Goal: Book appointment/travel/reservation

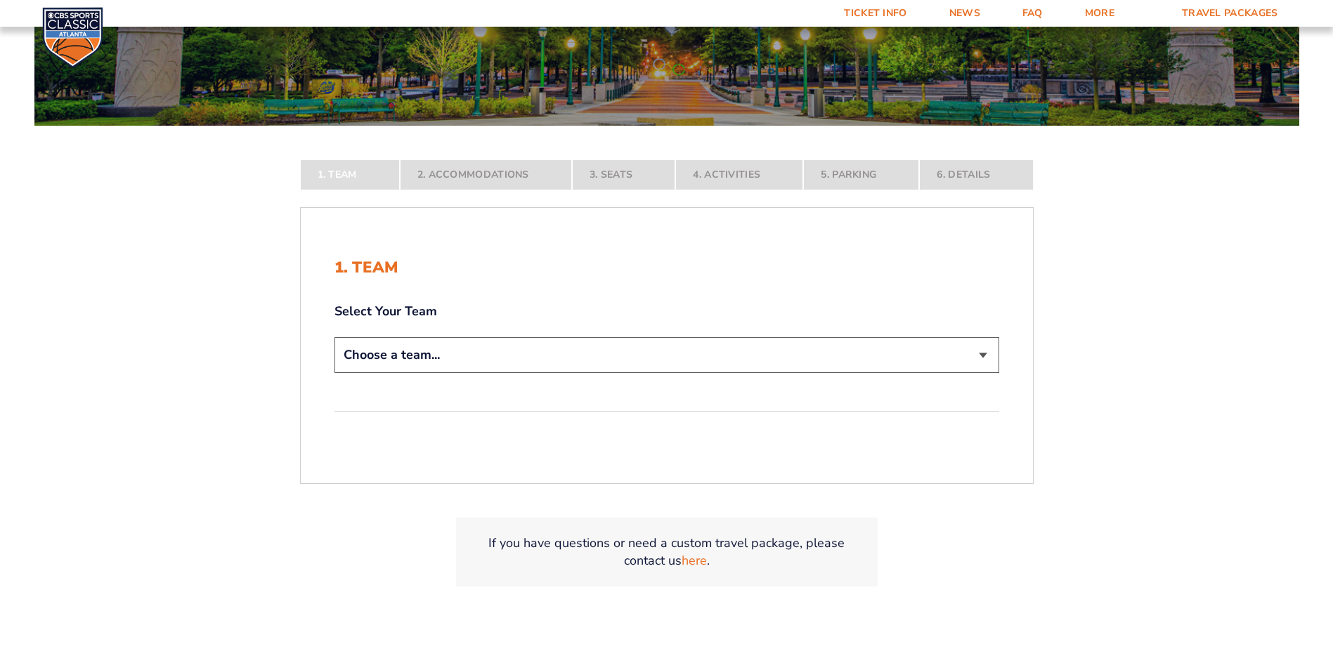
scroll to position [281, 0]
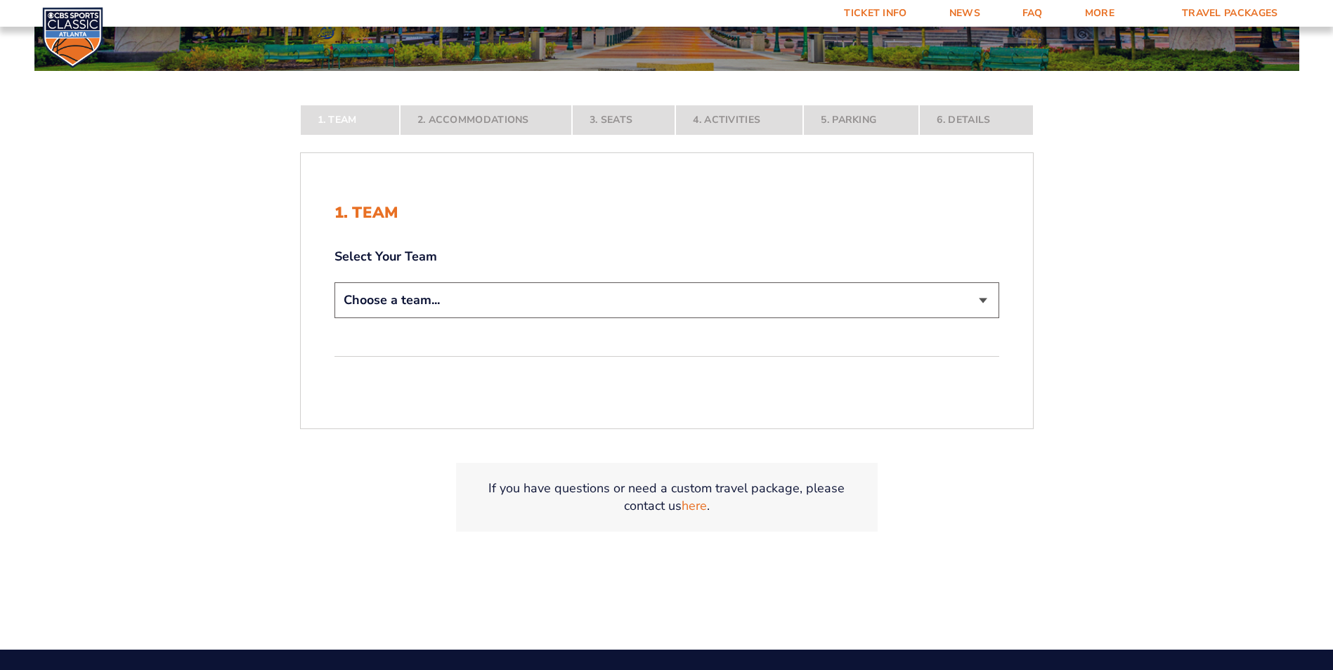
click at [689, 299] on select "Choose a team... [US_STATE] Wildcats [US_STATE] State Buckeyes [US_STATE] Tar H…" at bounding box center [666, 300] width 665 height 36
select select "12756"
click at [334, 318] on select "Choose a team... [US_STATE] Wildcats [US_STATE] State Buckeyes [US_STATE] Tar H…" at bounding box center [666, 300] width 665 height 36
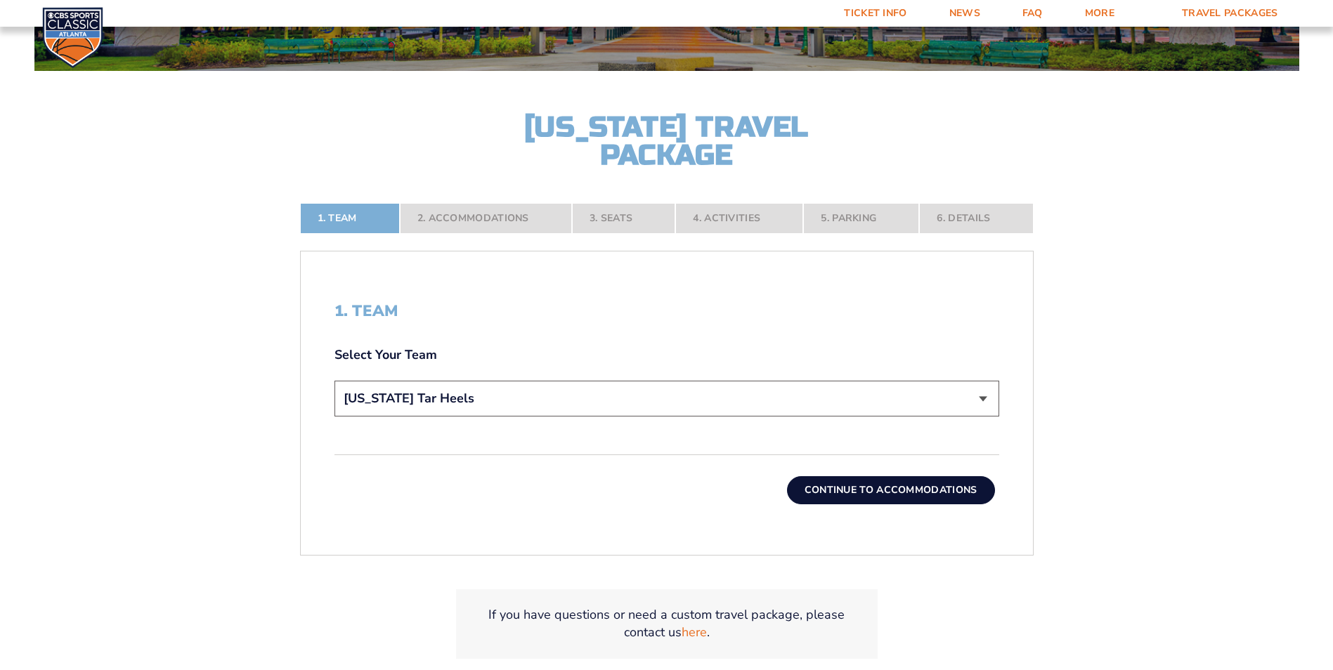
click at [840, 489] on button "Continue To Accommodations" at bounding box center [891, 490] width 208 height 28
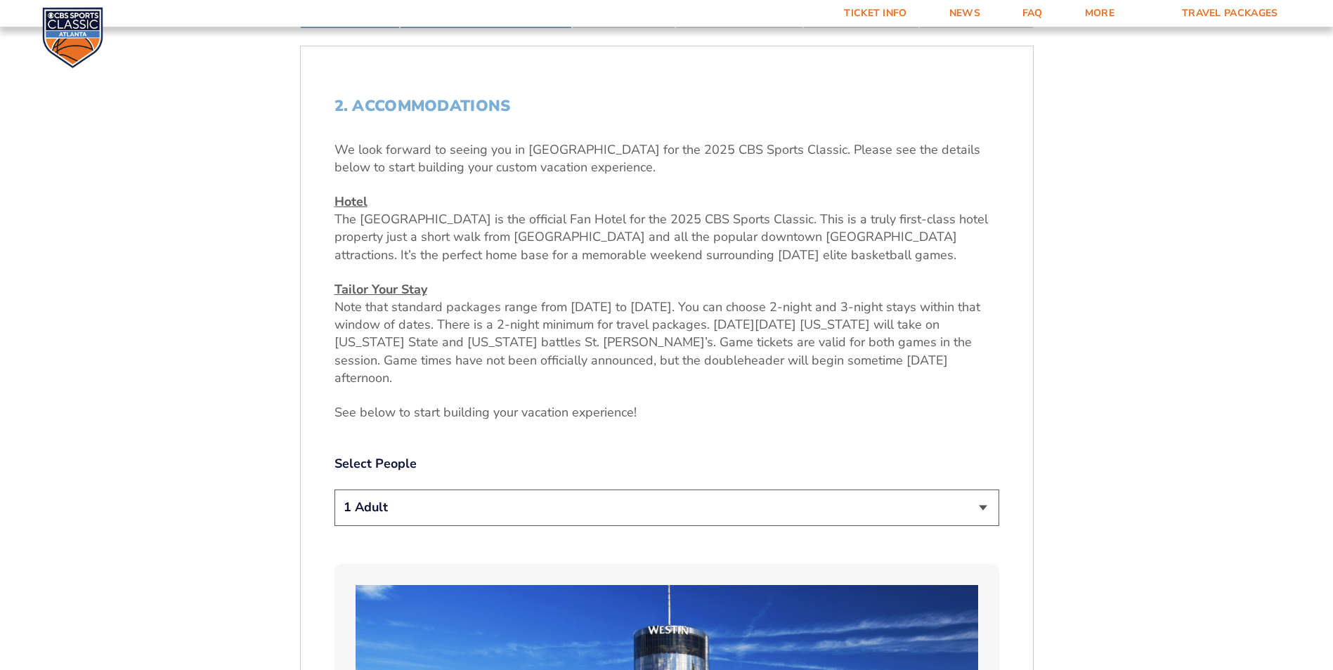
scroll to position [528, 0]
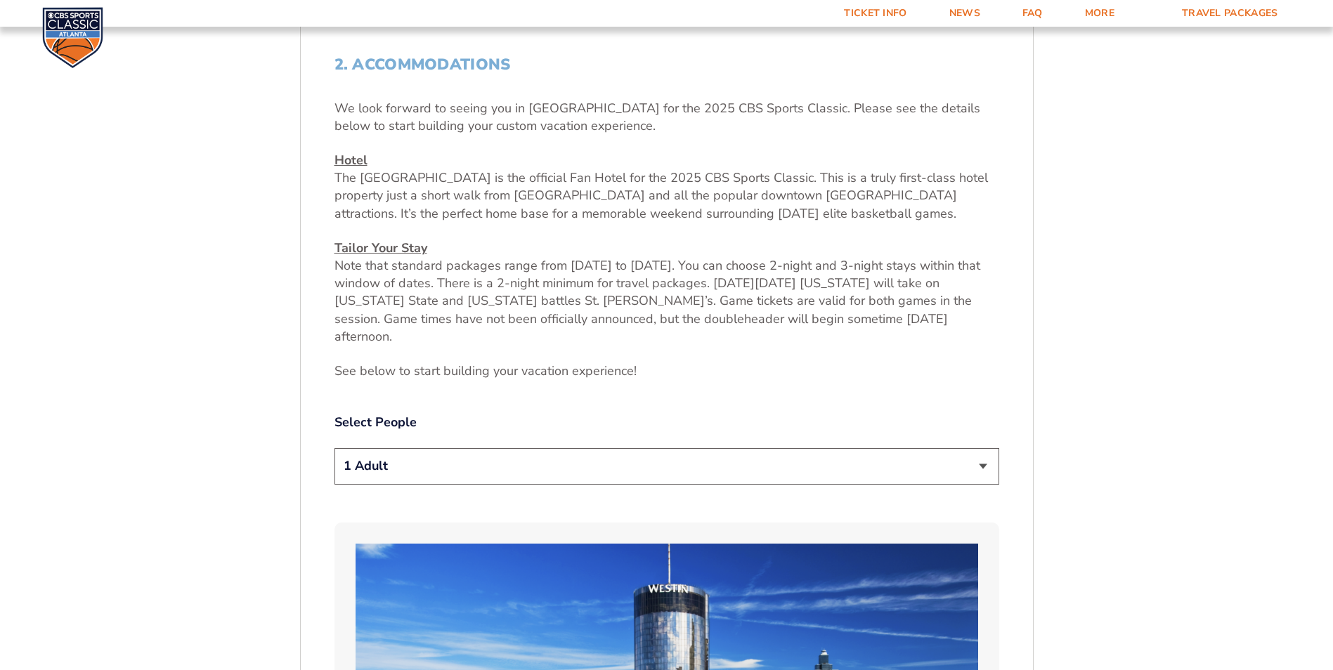
click at [702, 450] on select "1 Adult 2 Adults 3 Adults 4 Adults 2 Adults + 1 Child 2 Adults + 2 Children 2 A…" at bounding box center [666, 466] width 665 height 36
select select "2 Adults + 2 Children"
click at [334, 448] on select "1 Adult 2 Adults 3 Adults 4 Adults 2 Adults + 1 Child 2 Adults + 2 Children 2 A…" at bounding box center [666, 466] width 665 height 36
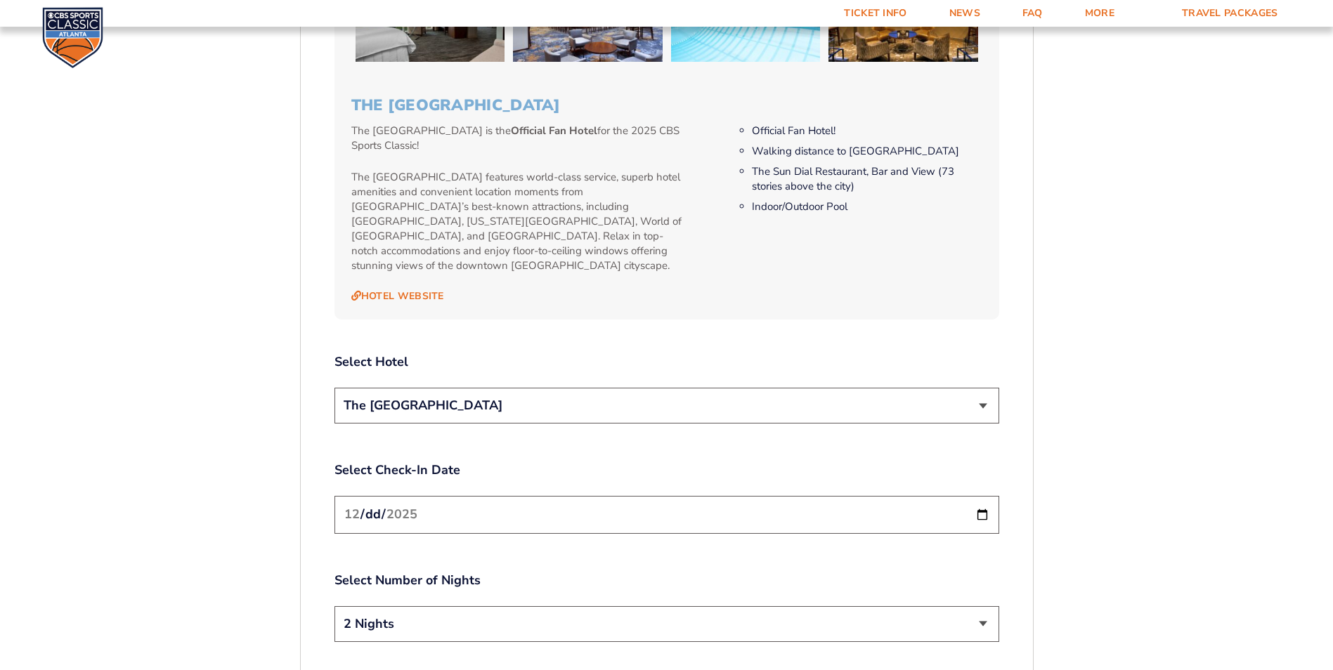
scroll to position [1511, 0]
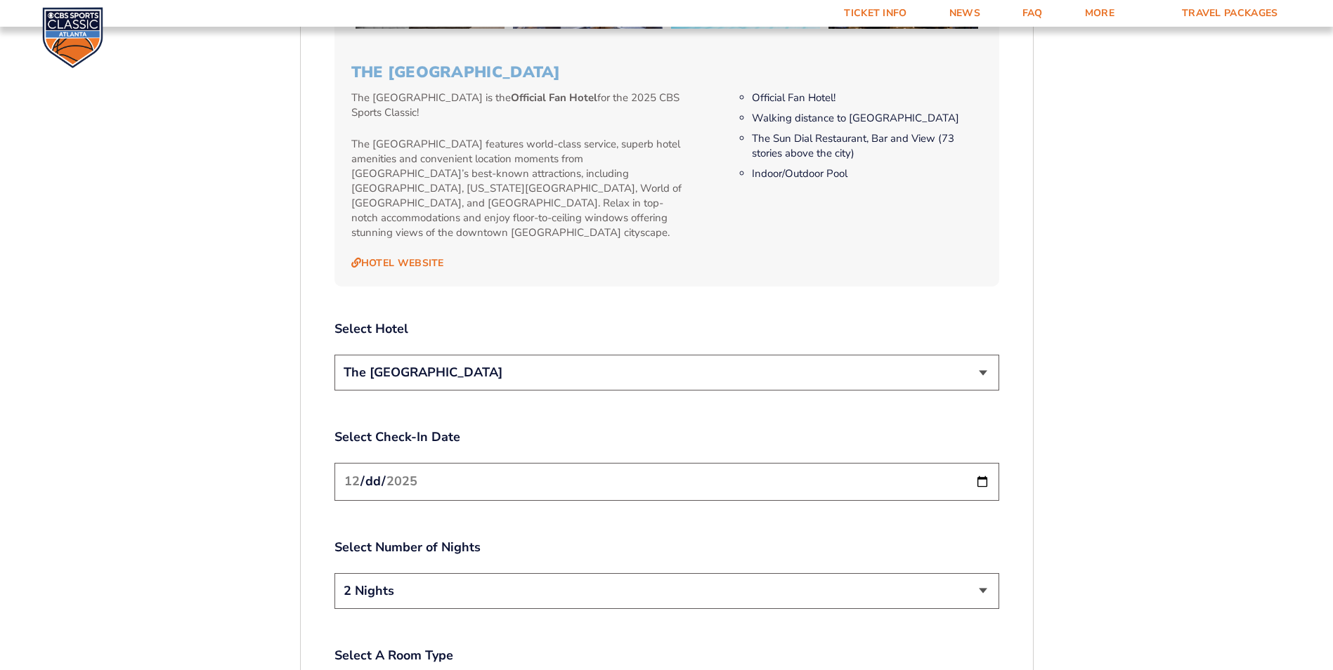
click at [704, 355] on select "The [GEOGRAPHIC_DATA]" at bounding box center [666, 373] width 665 height 36
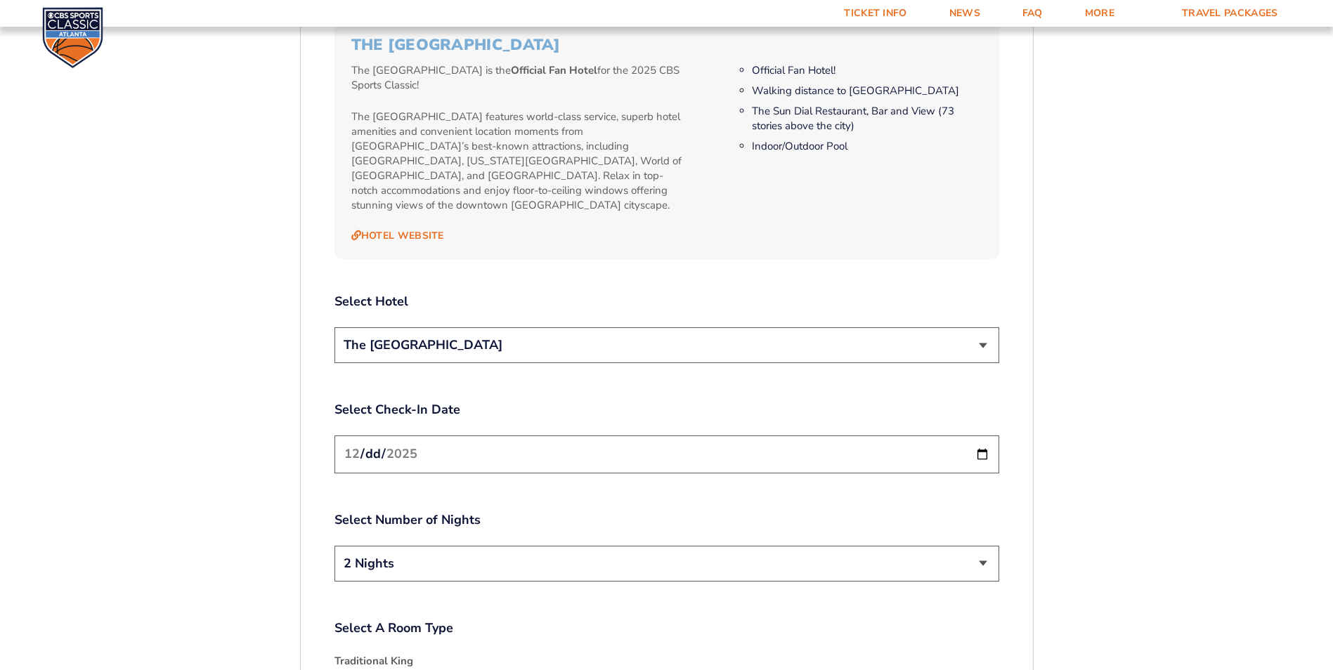
scroll to position [1582, 0]
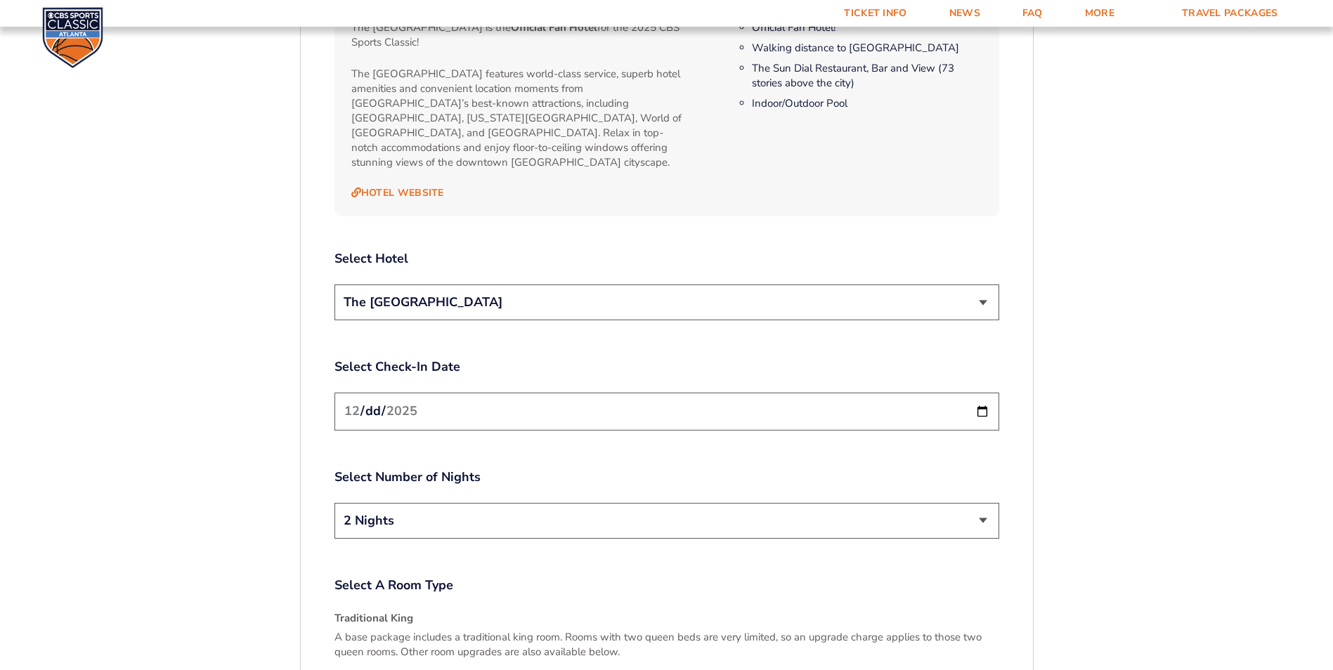
click at [710, 393] on input "[DATE]" at bounding box center [666, 411] width 665 height 37
click at [980, 393] on input "[DATE]" at bounding box center [666, 411] width 665 height 37
click at [595, 503] on select "2 Nights 3 Nights" at bounding box center [666, 521] width 665 height 36
click at [469, 393] on input "[DATE]" at bounding box center [666, 411] width 665 height 37
click at [982, 393] on input "[DATE]" at bounding box center [666, 411] width 665 height 37
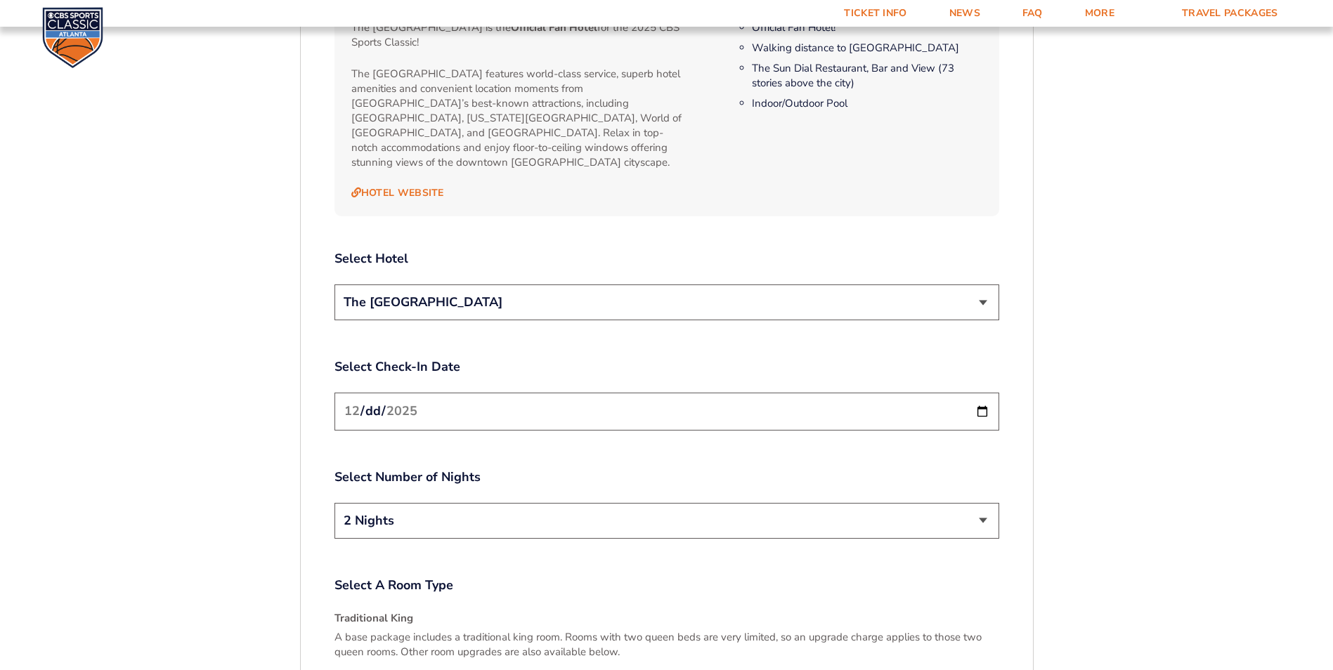
type input "[DATE]"
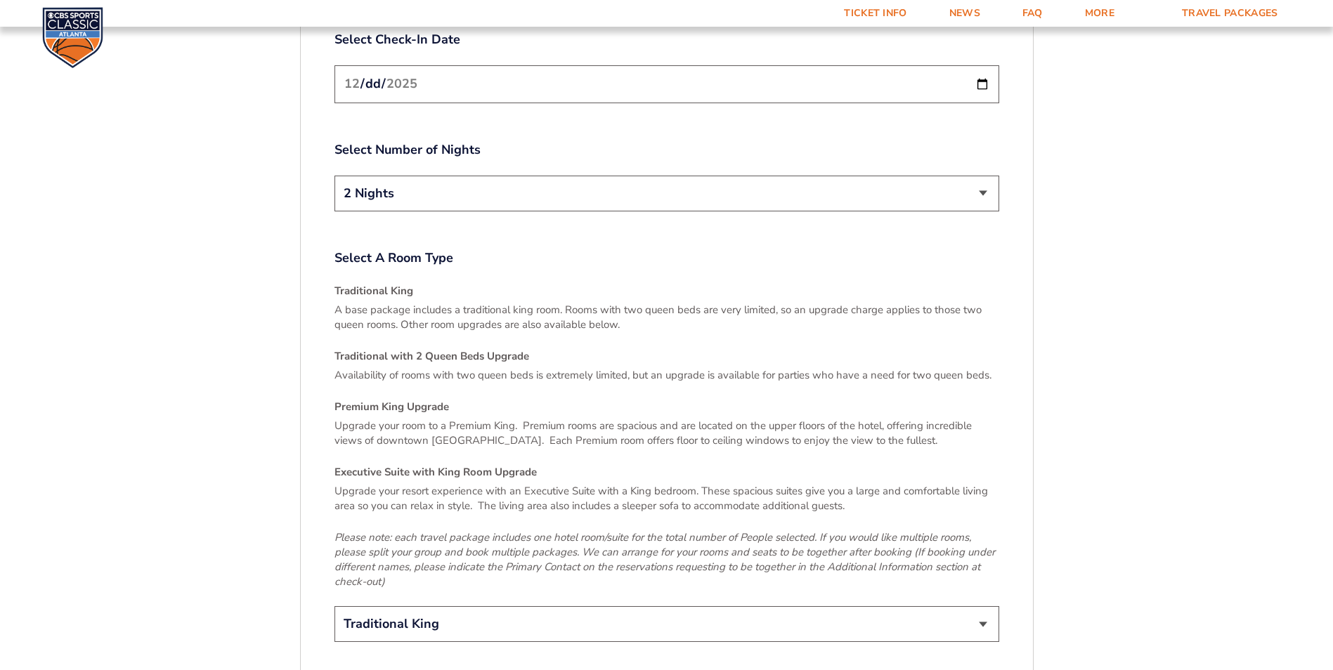
scroll to position [1933, 0]
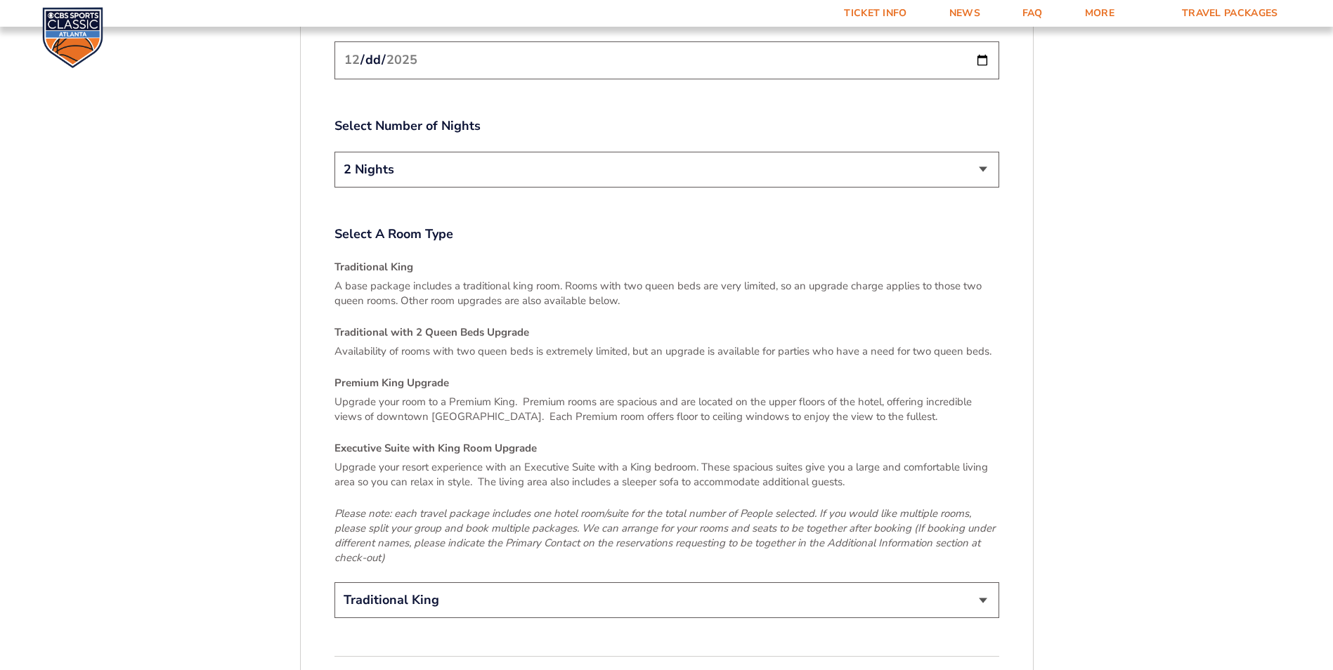
click at [464, 583] on select "Traditional King Traditional with 2 Queen Beds Upgrade (+$45 per night) Premium…" at bounding box center [666, 601] width 665 height 36
select select "Traditional with 2 Queen Beds Upgrade"
click at [334, 583] on select "Traditional King Traditional with 2 Queen Beds Upgrade (+$45 per night) Premium…" at bounding box center [666, 601] width 665 height 36
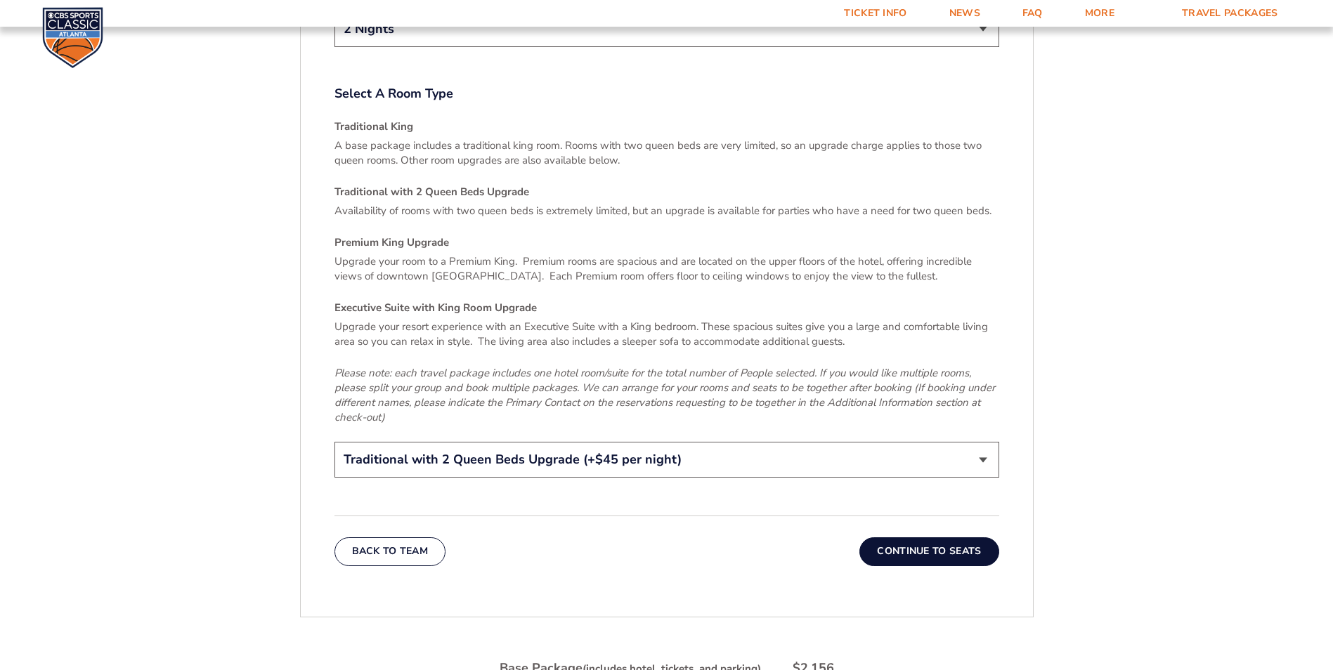
click at [913, 538] on button "Continue To Seats" at bounding box center [928, 552] width 139 height 28
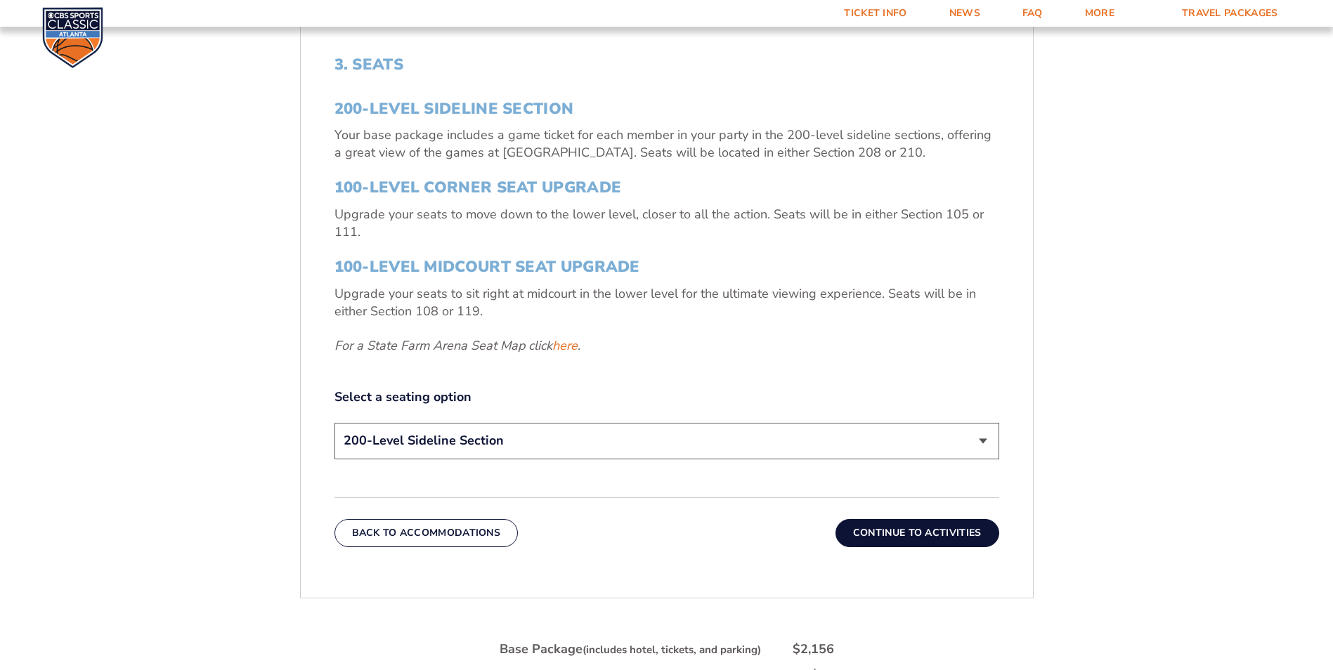
scroll to position [598, 0]
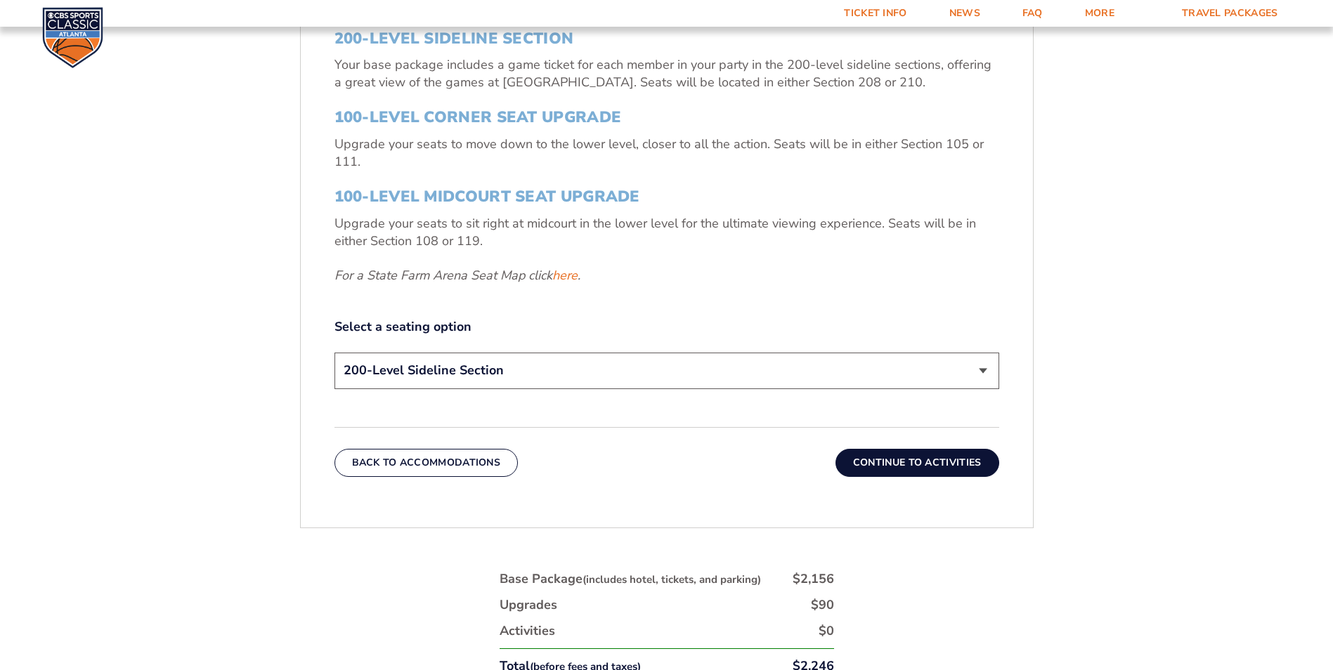
click at [981, 367] on select "200-Level Sideline Section 100-Level Corner Seat Upgrade (+$120 per person) 100…" at bounding box center [666, 371] width 665 height 36
click at [981, 368] on select "200-Level Sideline Section 100-Level Corner Seat Upgrade (+$120 per person) 100…" at bounding box center [666, 371] width 665 height 36
click at [912, 462] on button "Continue To Activities" at bounding box center [917, 463] width 164 height 28
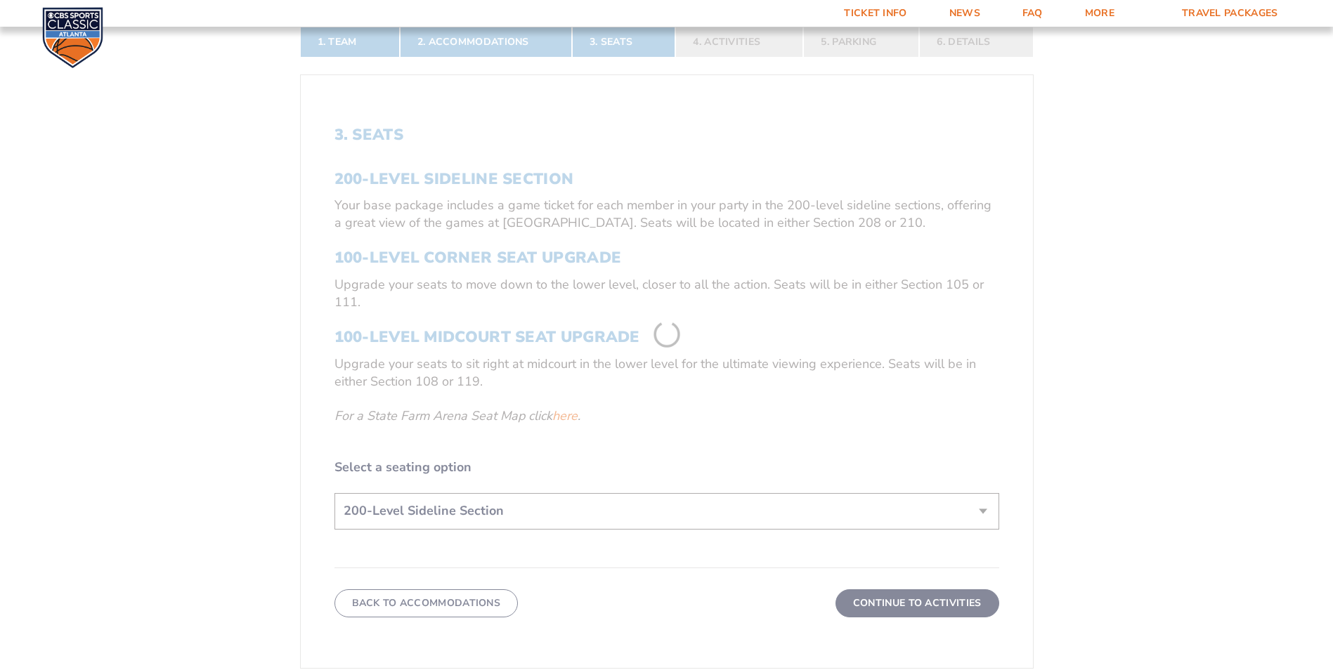
scroll to position [317, 0]
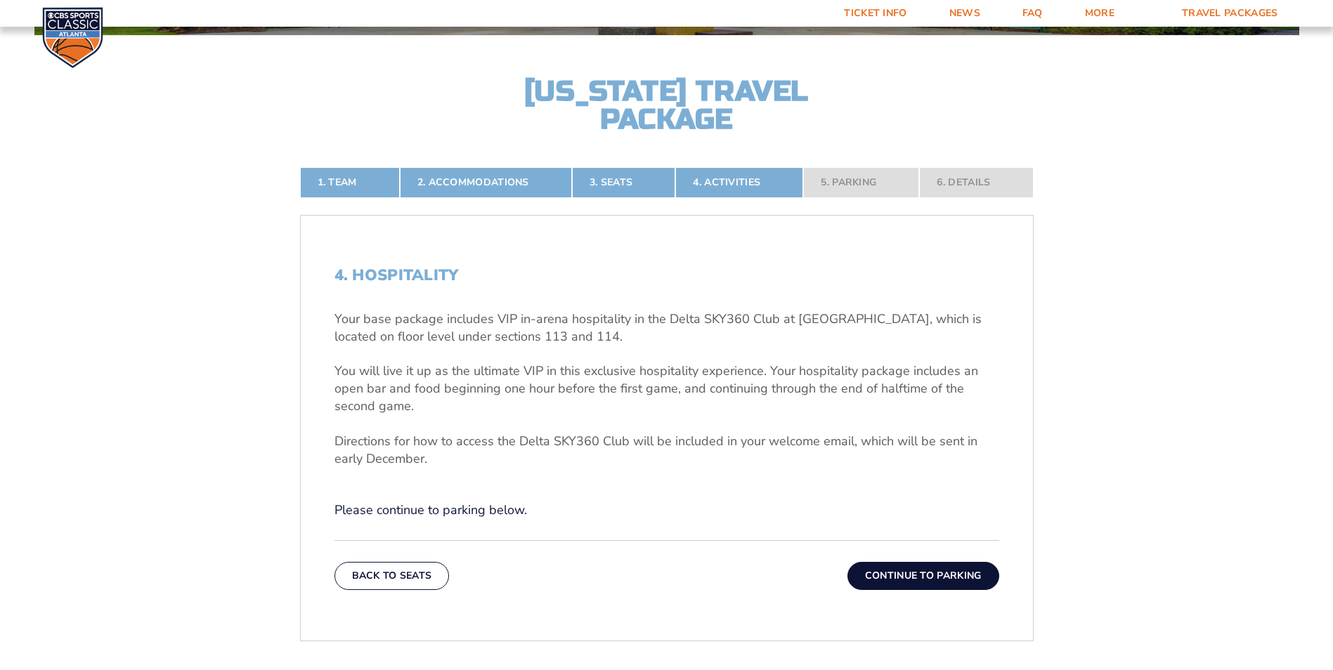
click at [880, 578] on button "Continue To Parking" at bounding box center [923, 576] width 152 height 28
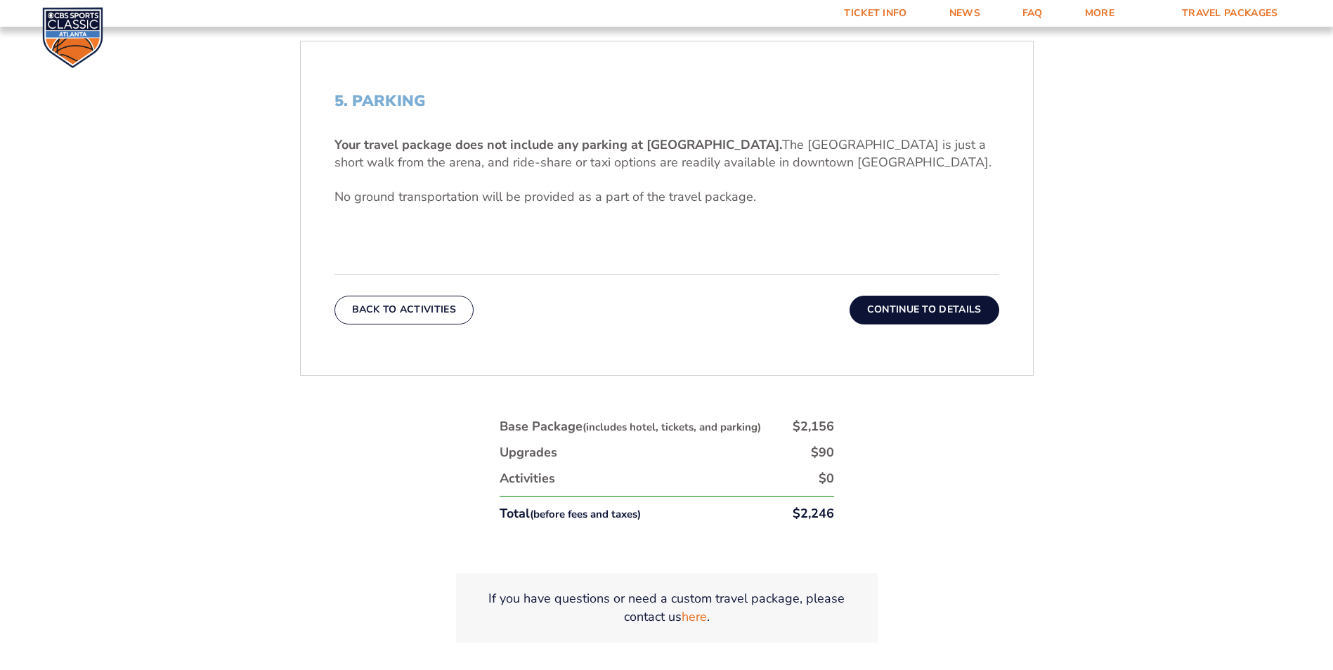
scroll to position [528, 0]
